Goal: Find specific page/section: Find specific page/section

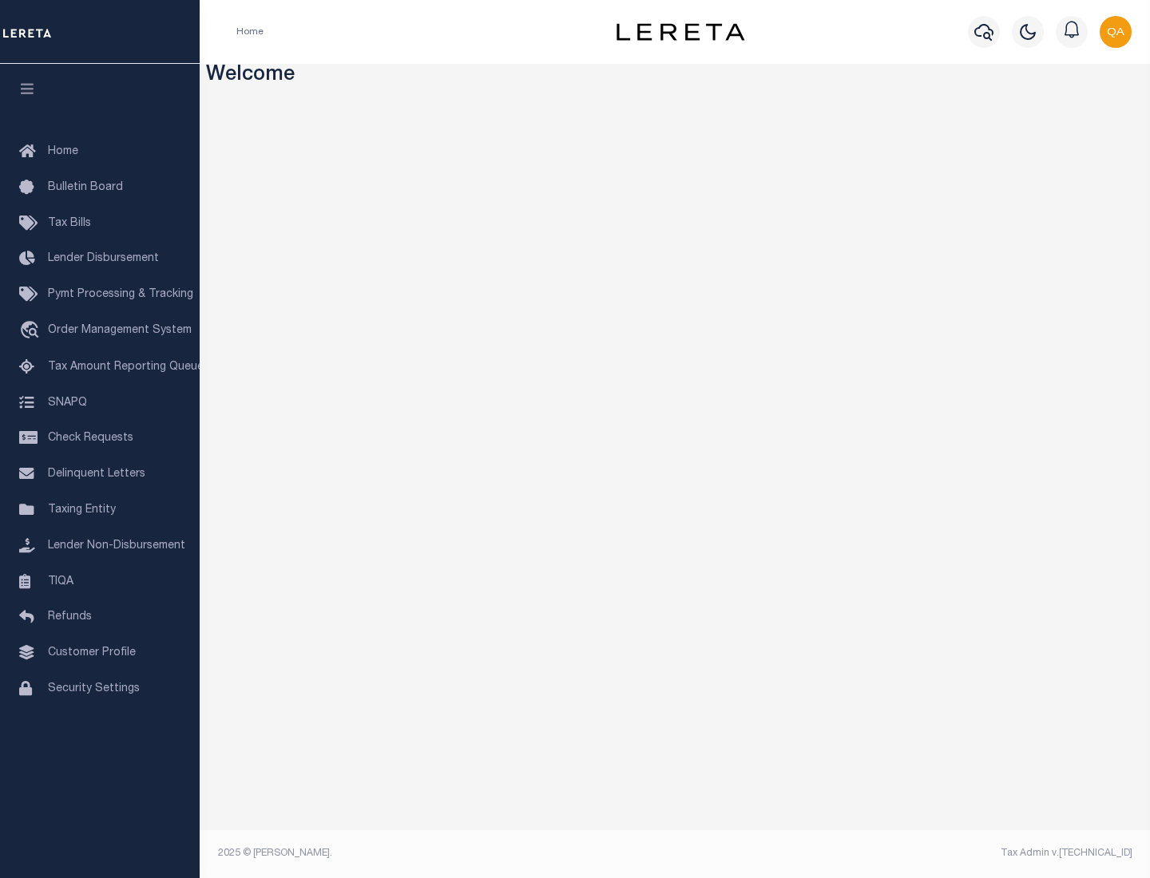
click at [100, 581] on link "TIQA" at bounding box center [100, 582] width 200 height 36
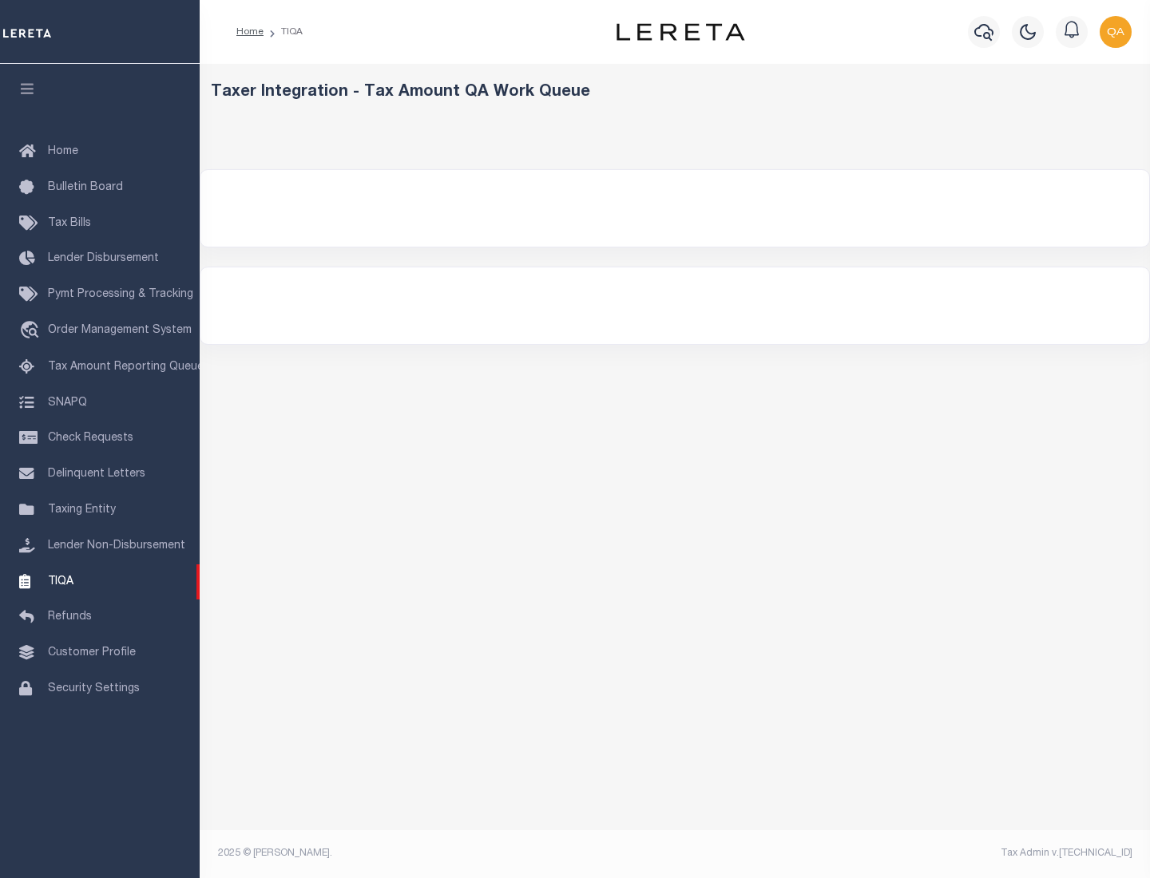
select select "200"
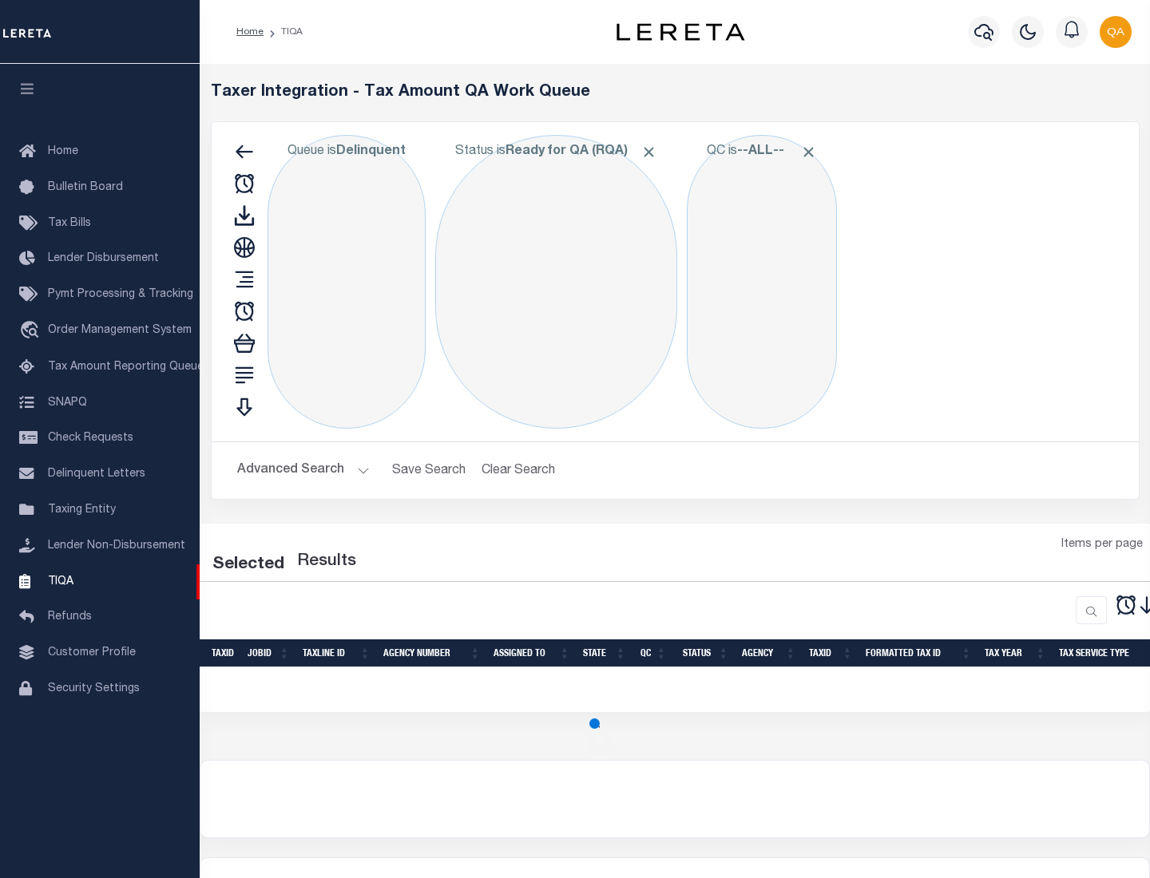
select select "200"
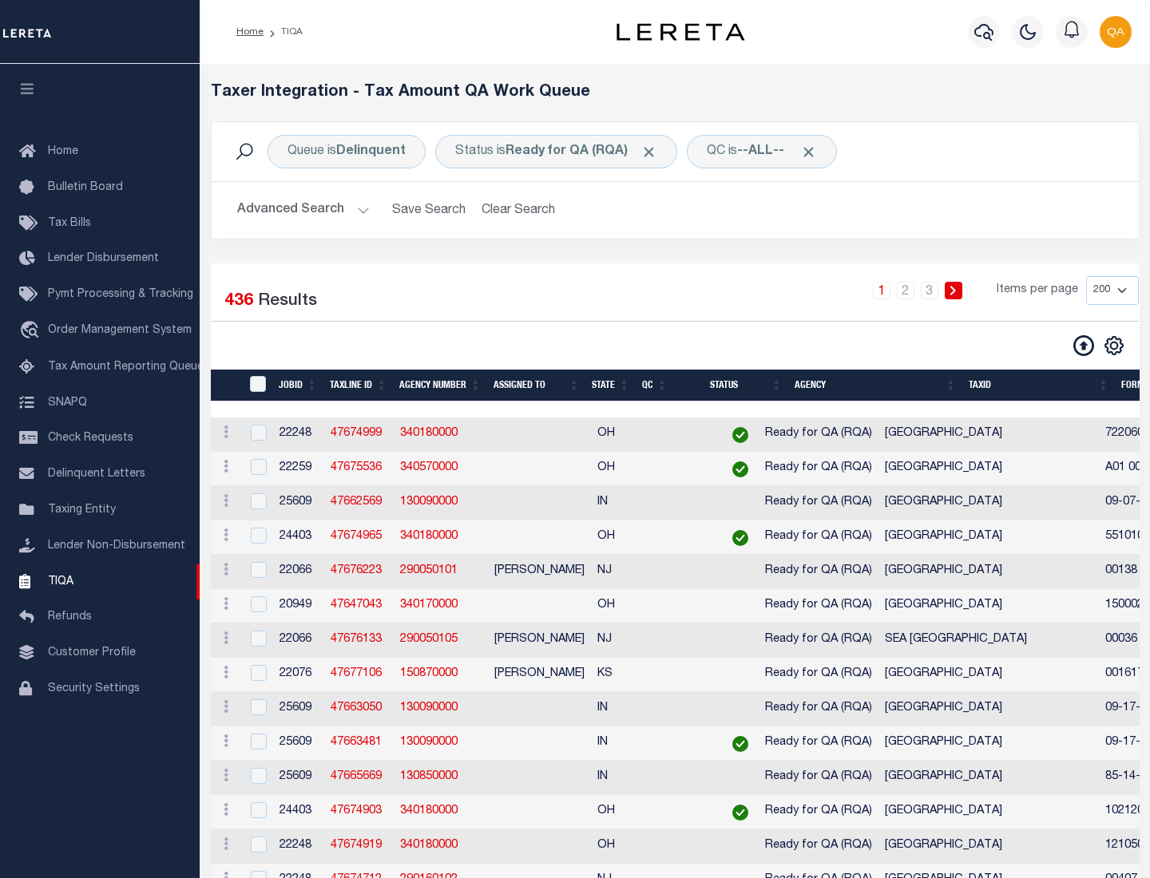
click at [654, 152] on span "Click to Remove" at bounding box center [648, 152] width 17 height 17
